Goal: Navigation & Orientation: Find specific page/section

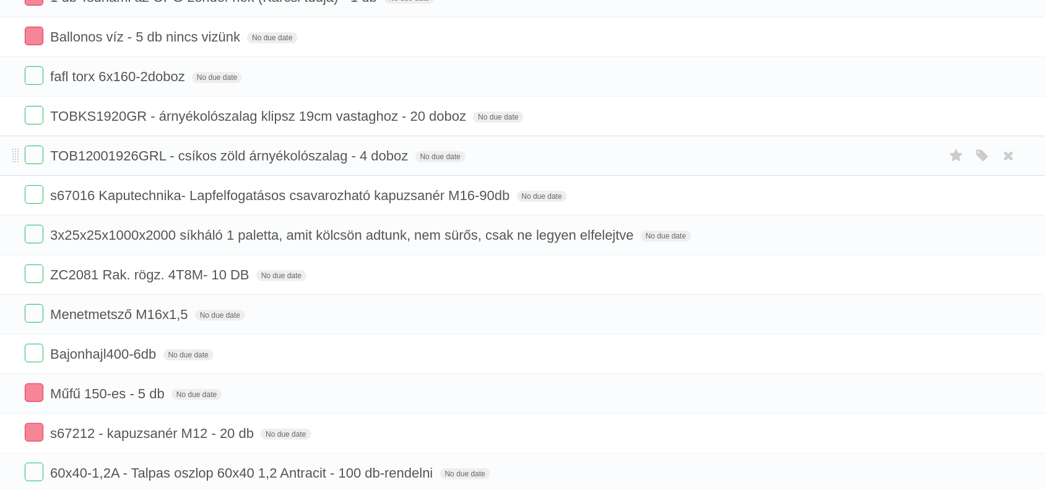
scroll to position [1470, 0]
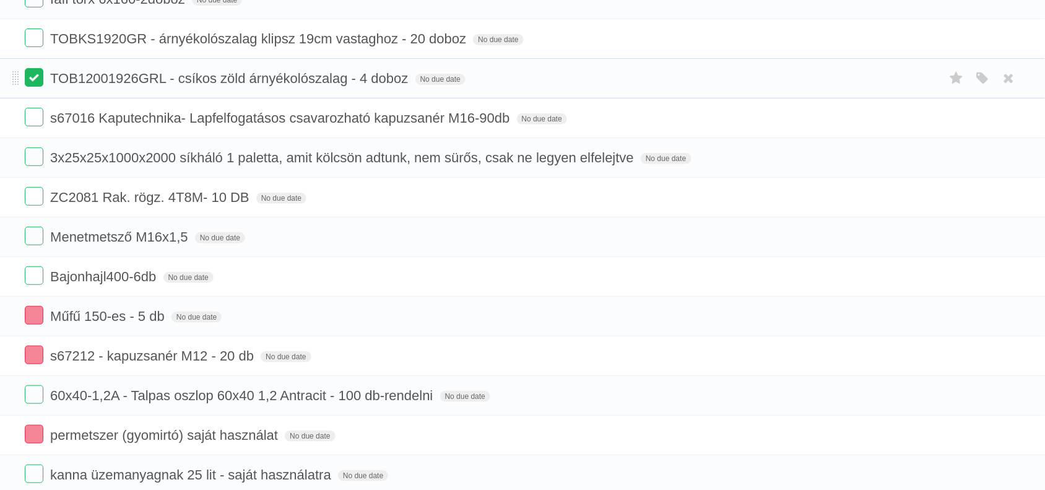
click at [38, 87] on label at bounding box center [34, 77] width 19 height 19
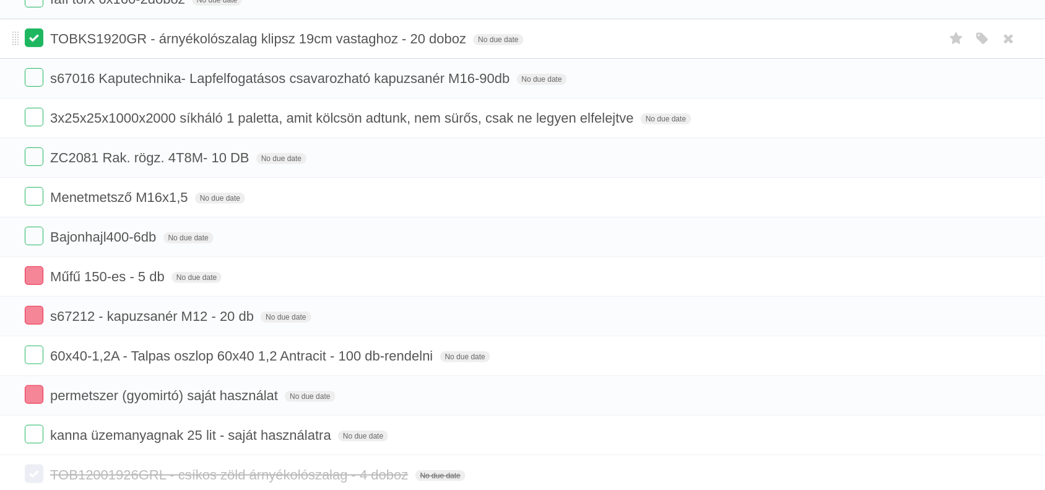
click at [37, 47] on label at bounding box center [34, 37] width 19 height 19
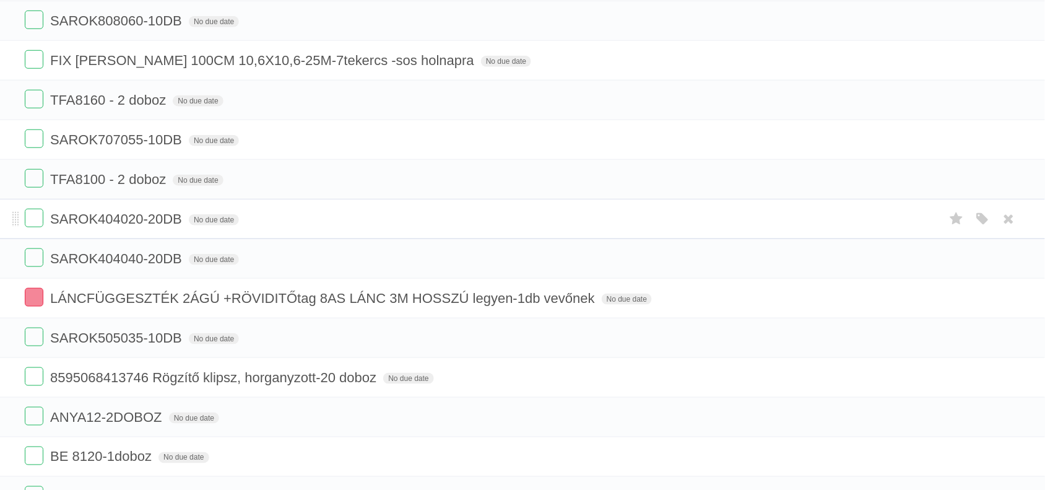
scroll to position [232, 0]
